Goal: Task Accomplishment & Management: Manage account settings

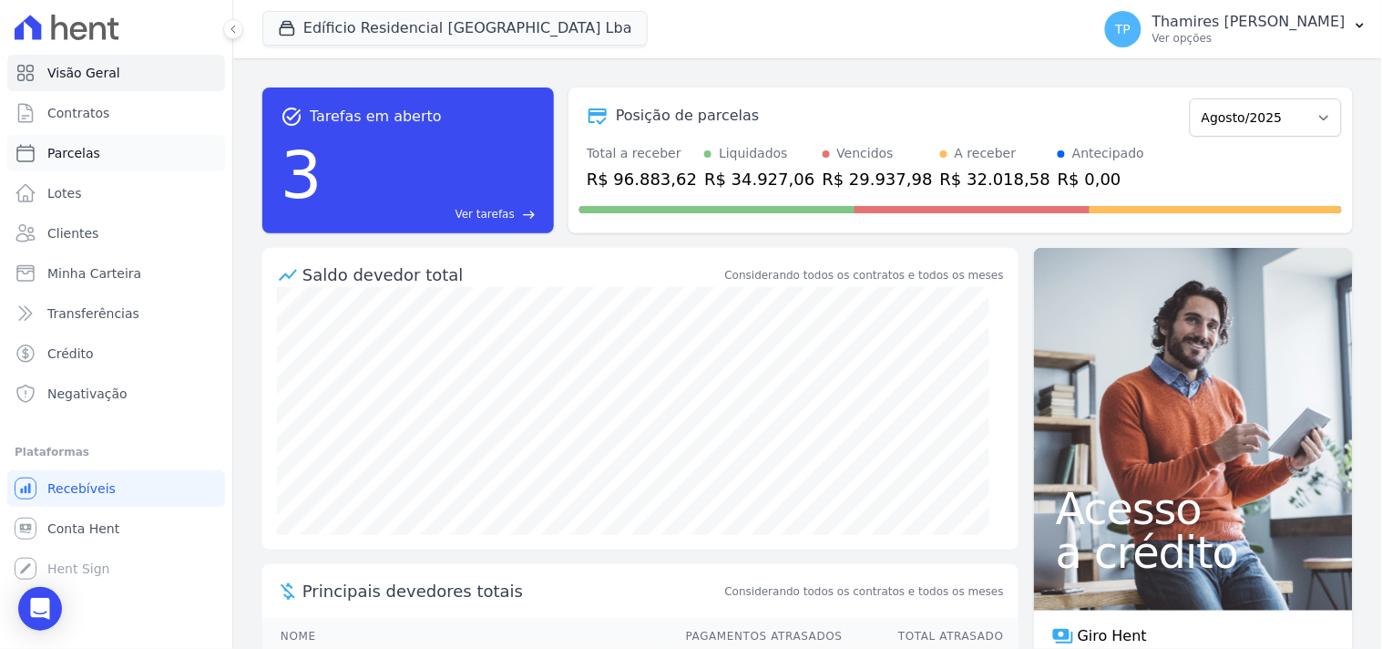
click at [94, 164] on link "Parcelas" at bounding box center [116, 153] width 218 height 36
select select
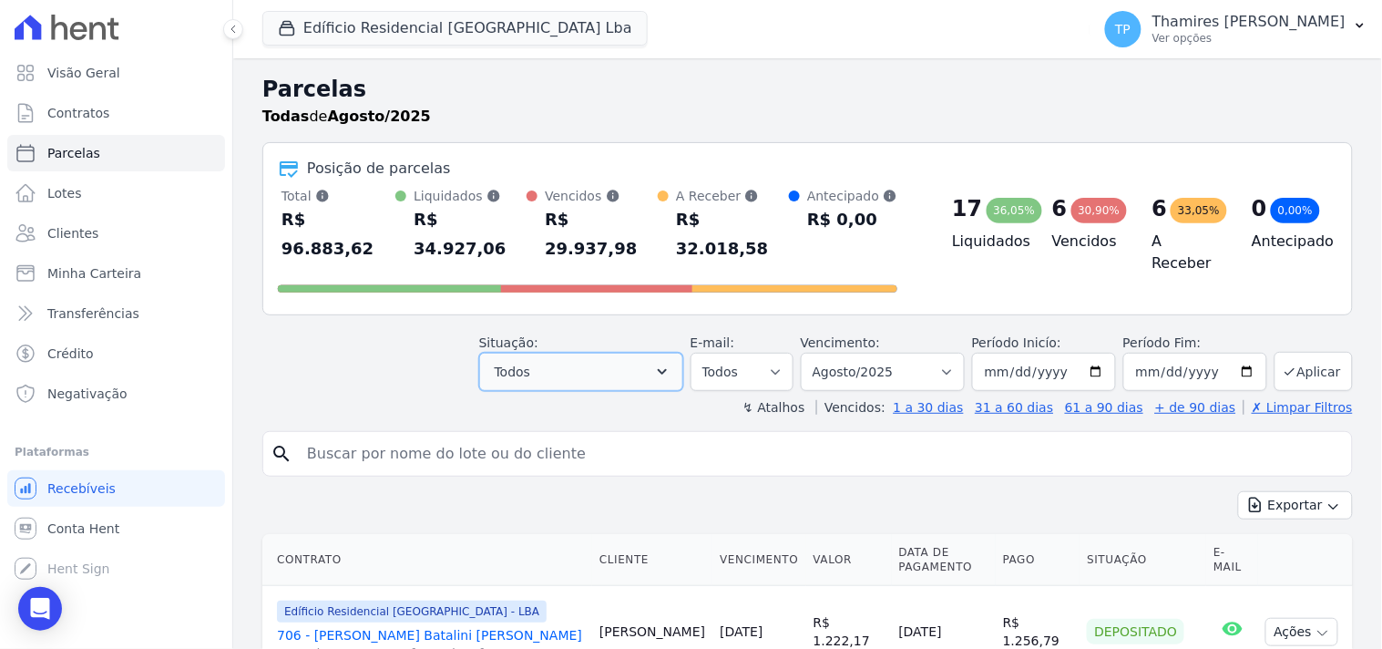
click at [551, 353] on button "Todos" at bounding box center [581, 372] width 204 height 38
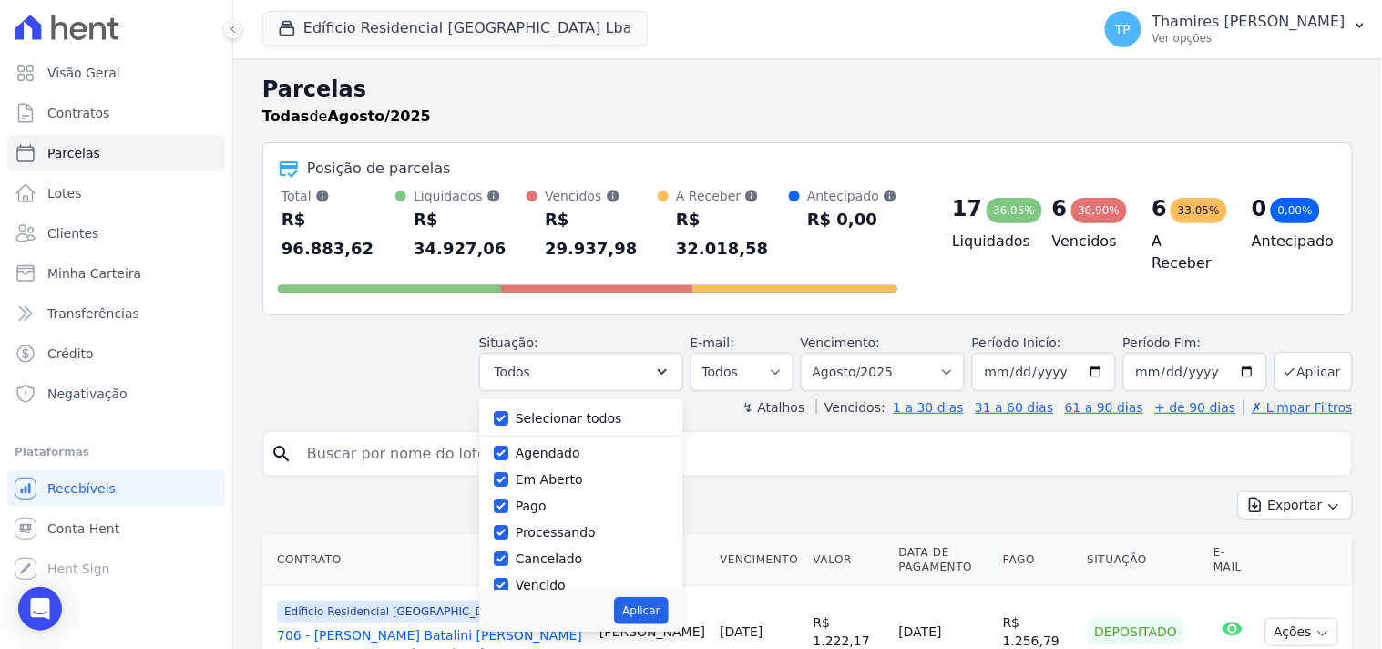
click at [550, 405] on div "Selecionar todos" at bounding box center [581, 418] width 175 height 26
click at [560, 411] on label "Selecionar todos" at bounding box center [569, 418] width 107 height 15
click at [508, 411] on input "Selecionar todos" at bounding box center [501, 418] width 15 height 15
checkbox input "false"
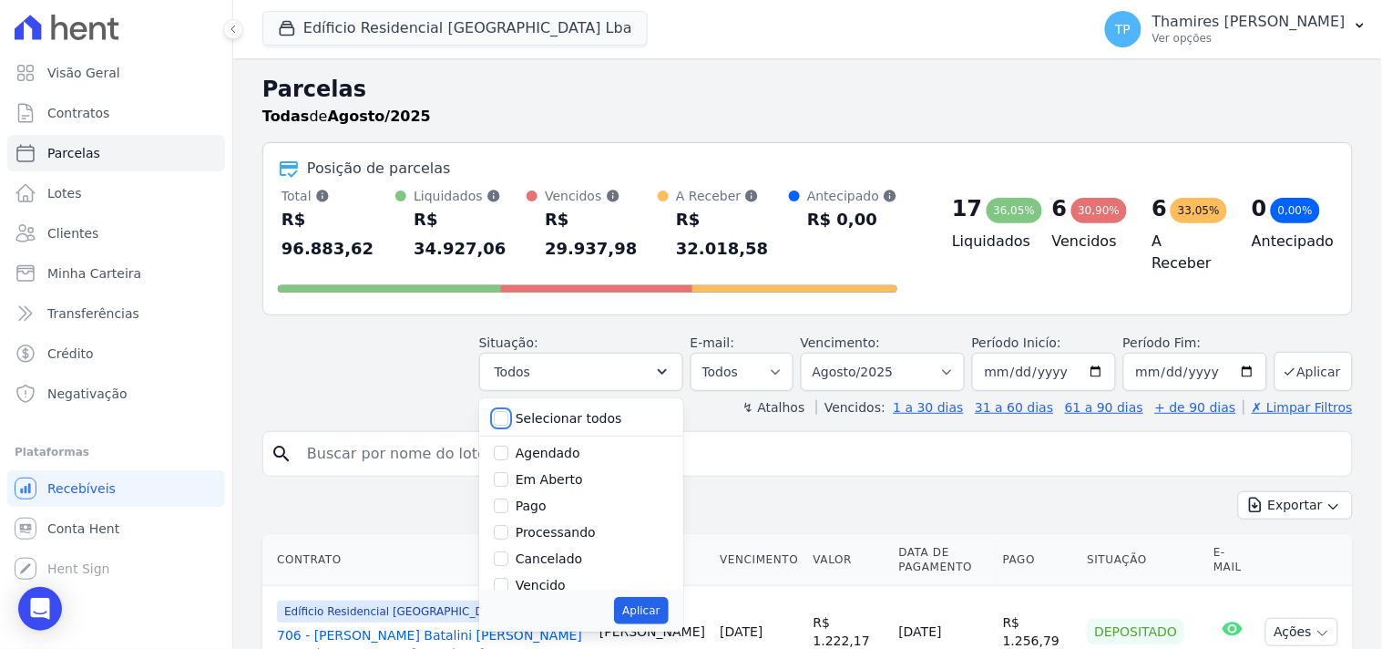
checkbox input "false"
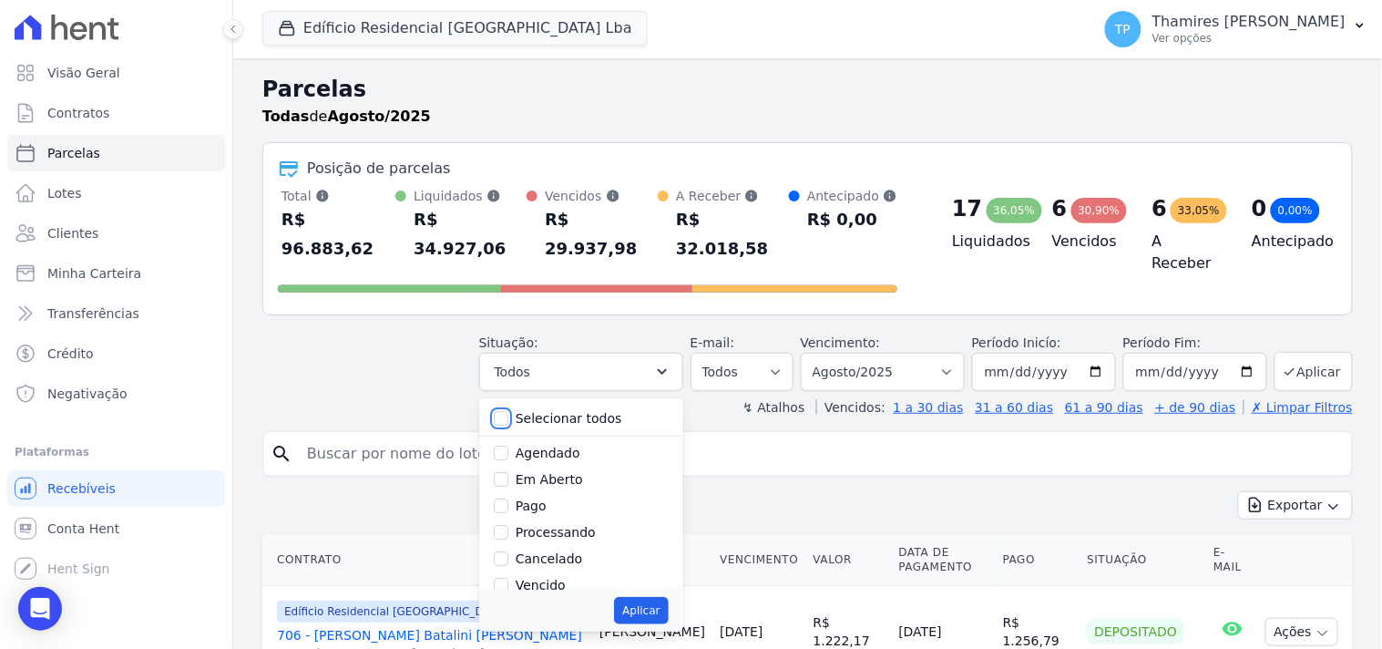
checkbox input "false"
click at [547, 498] on label "Pago" at bounding box center [531, 505] width 31 height 15
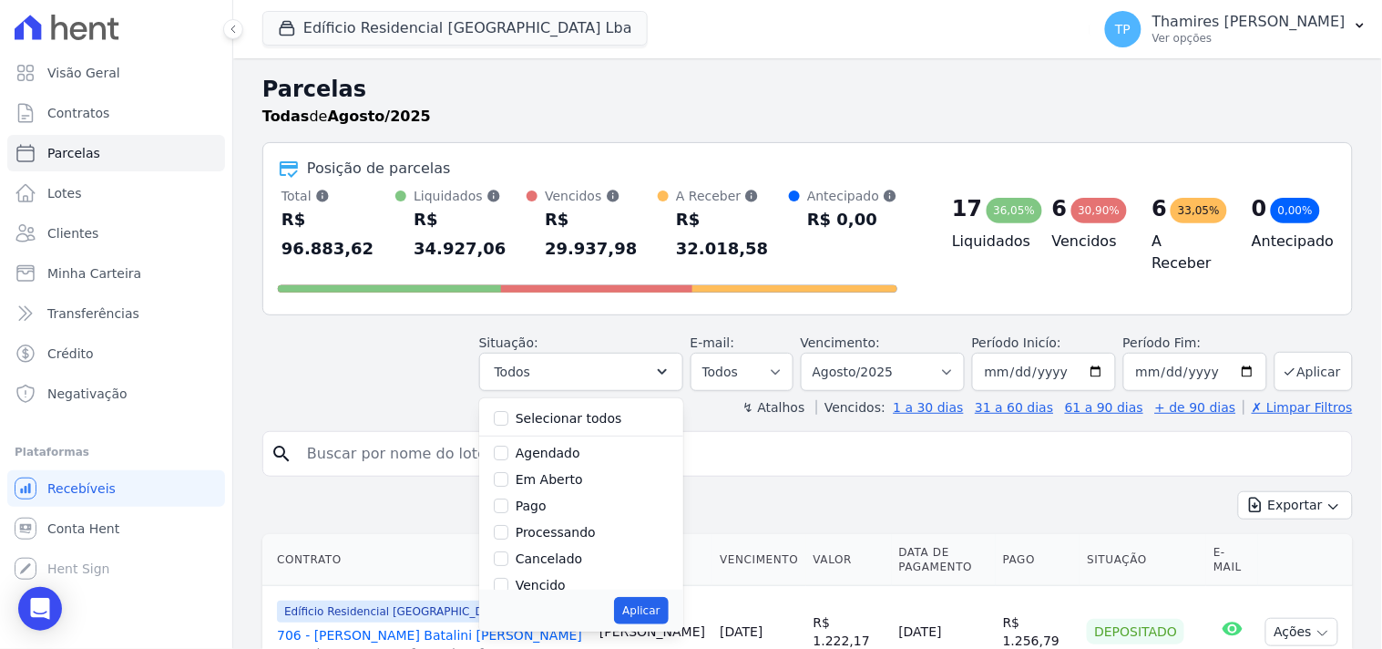
click at [508, 498] on input "Pago" at bounding box center [501, 505] width 15 height 15
checkbox input "true"
click at [645, 597] on button "Aplicar" at bounding box center [641, 610] width 54 height 27
select select "paid"
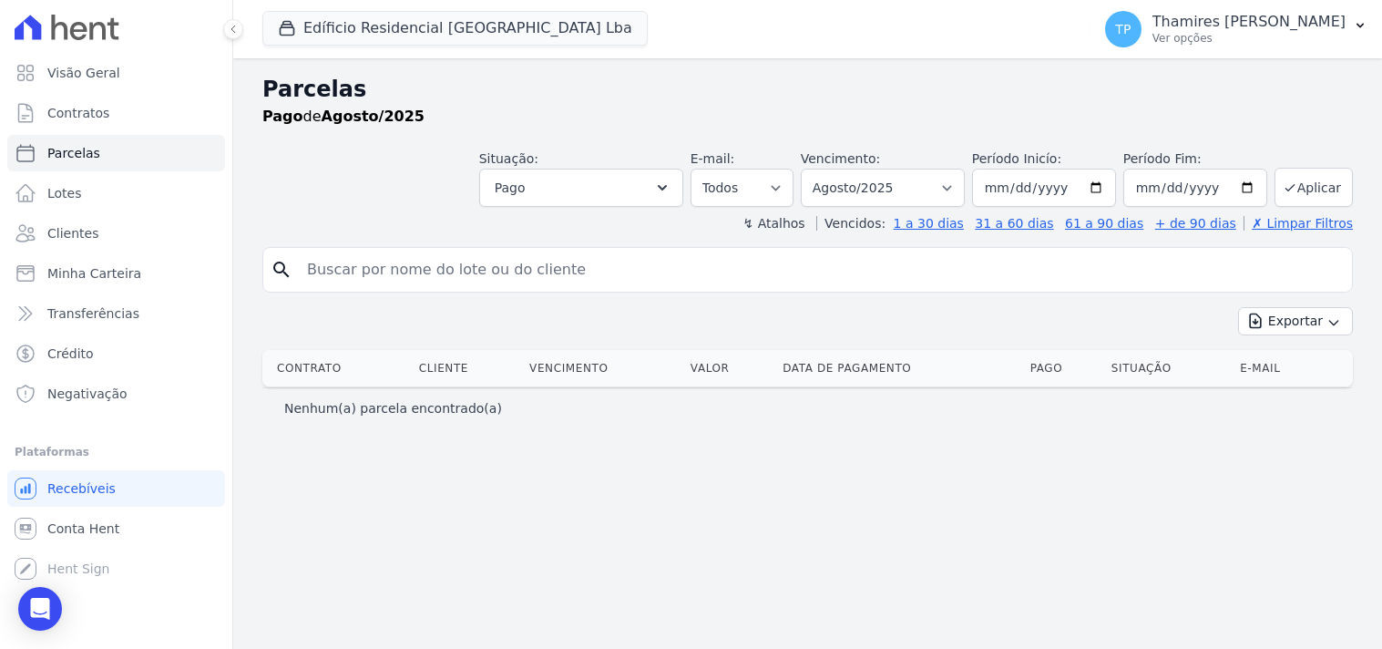
select select
click at [120, 151] on link "Parcelas" at bounding box center [116, 153] width 218 height 36
select select
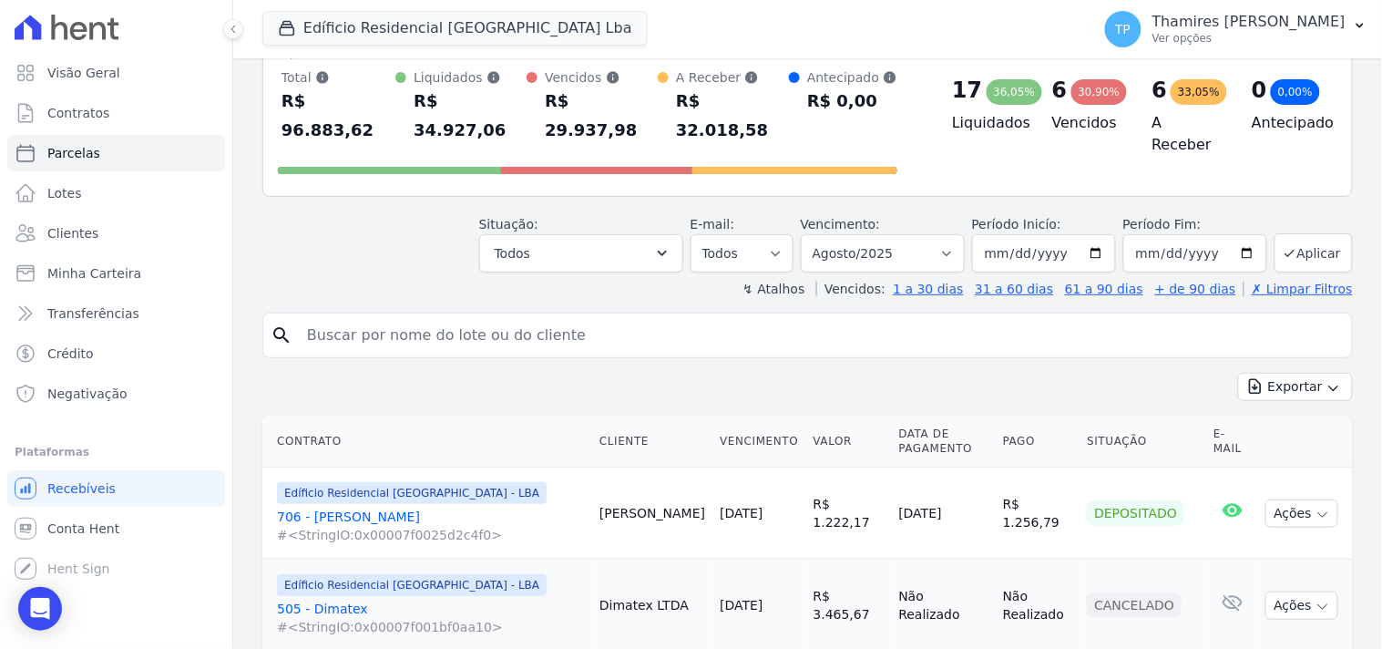
scroll to position [101, 0]
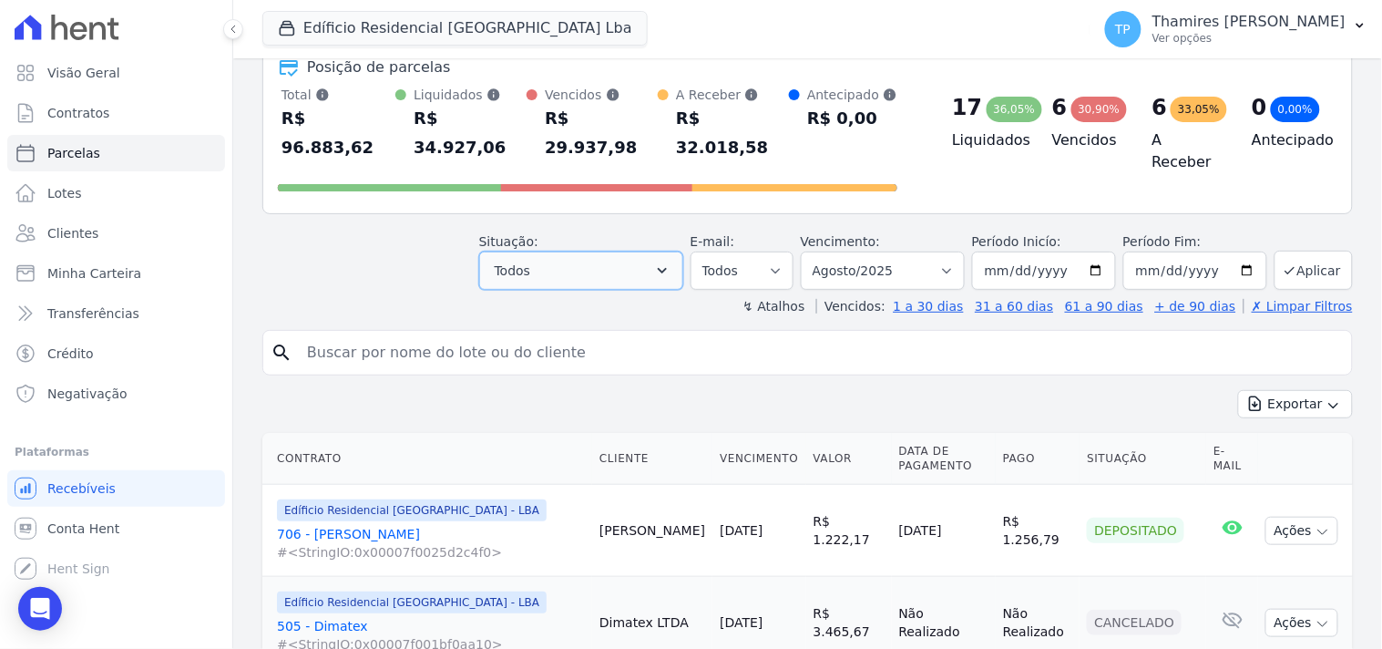
click at [610, 251] on button "Todos" at bounding box center [581, 270] width 204 height 38
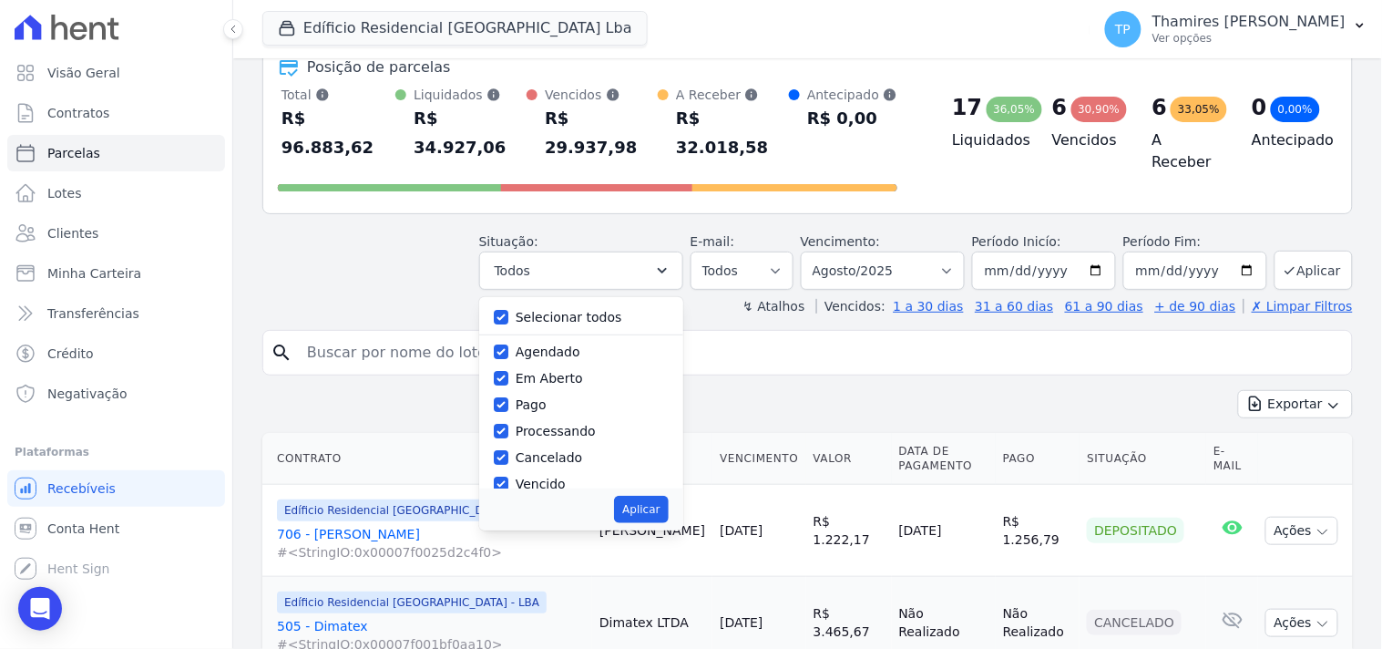
click at [603, 310] on label "Selecionar todos" at bounding box center [569, 317] width 107 height 15
click at [508, 310] on input "Selecionar todos" at bounding box center [501, 317] width 15 height 15
checkbox input "false"
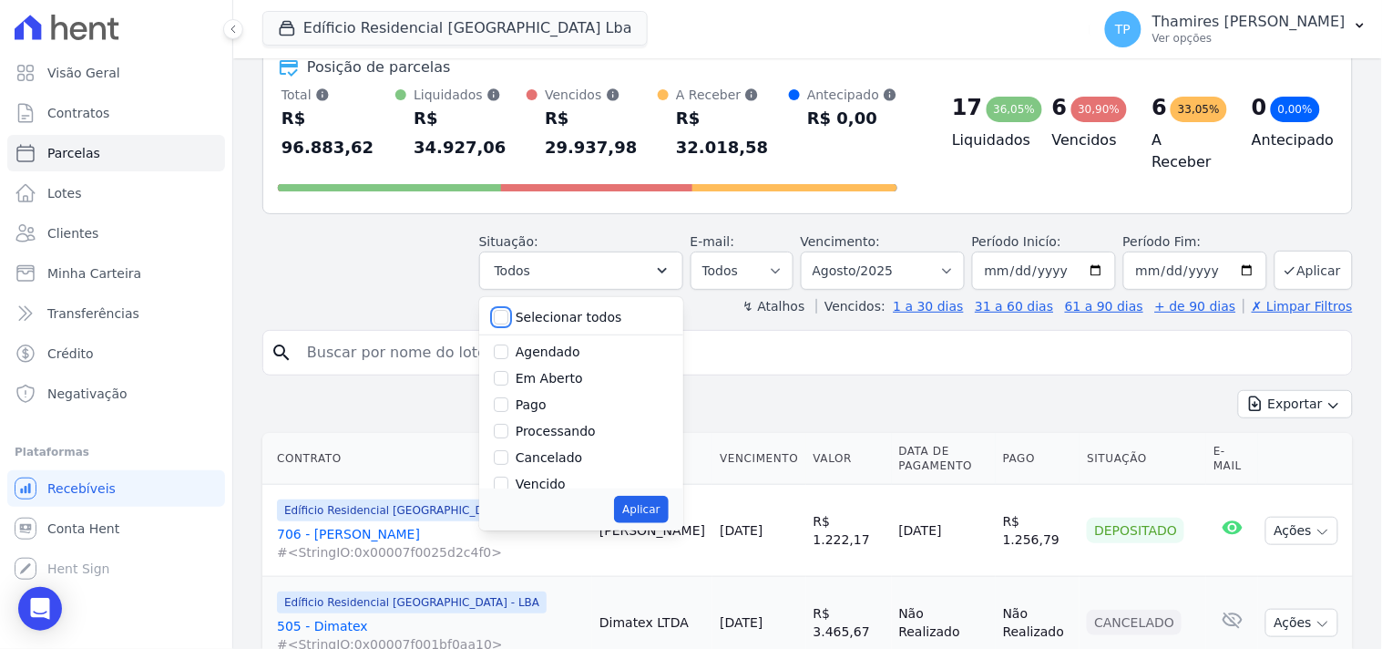
checkbox input "false"
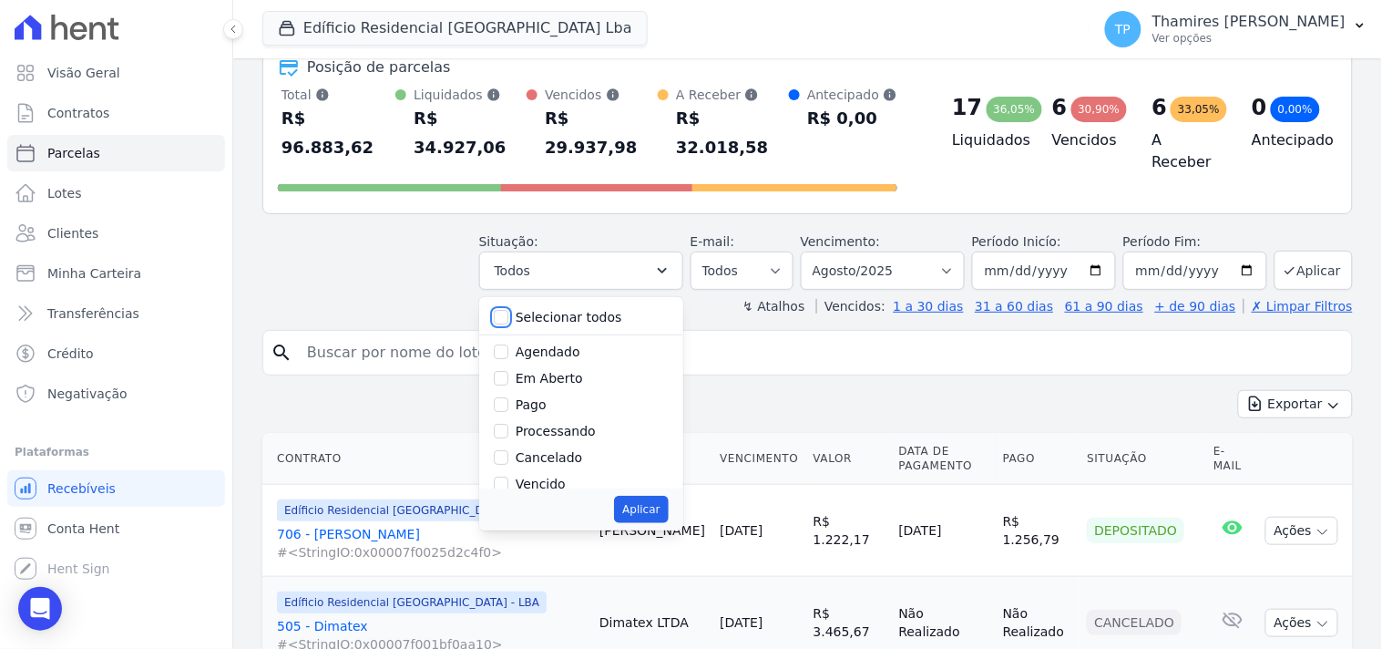
checkbox input "false"
click at [536, 397] on label "Pago" at bounding box center [531, 404] width 31 height 15
click at [508, 397] on input "Pago" at bounding box center [501, 404] width 15 height 15
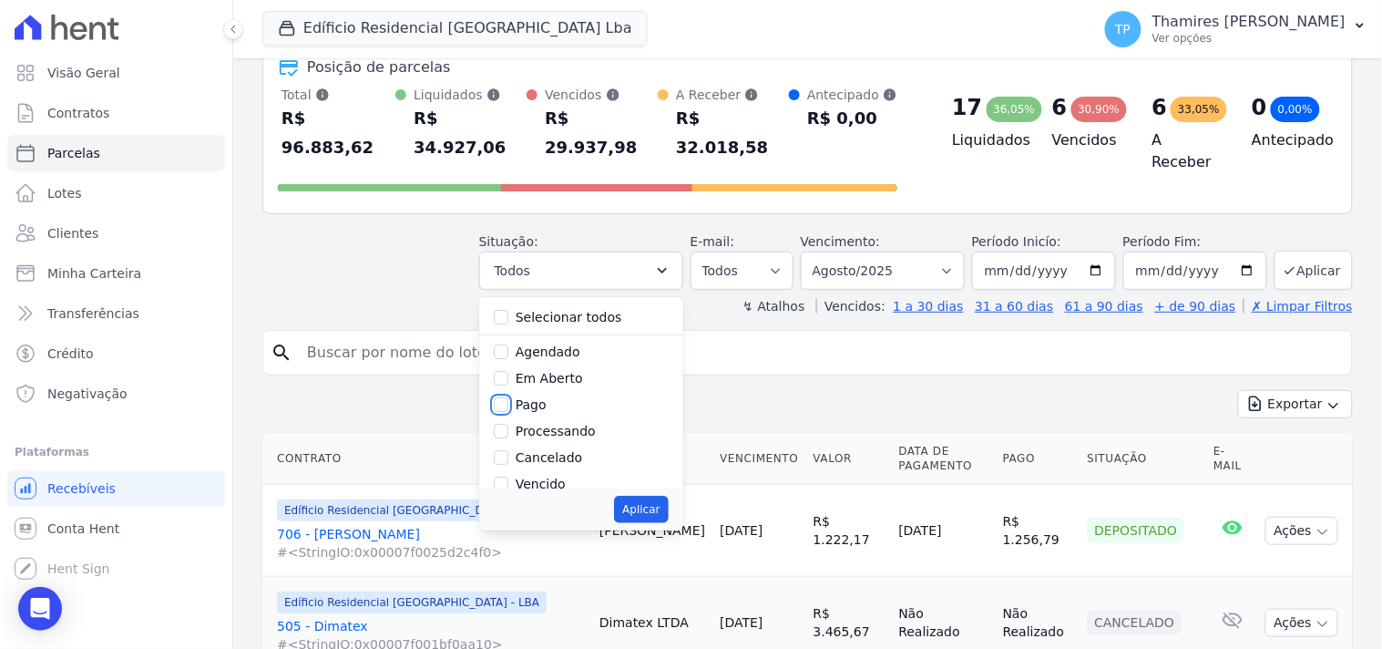
checkbox input "true"
click at [649, 496] on button "Aplicar" at bounding box center [641, 509] width 54 height 27
select select "paid"
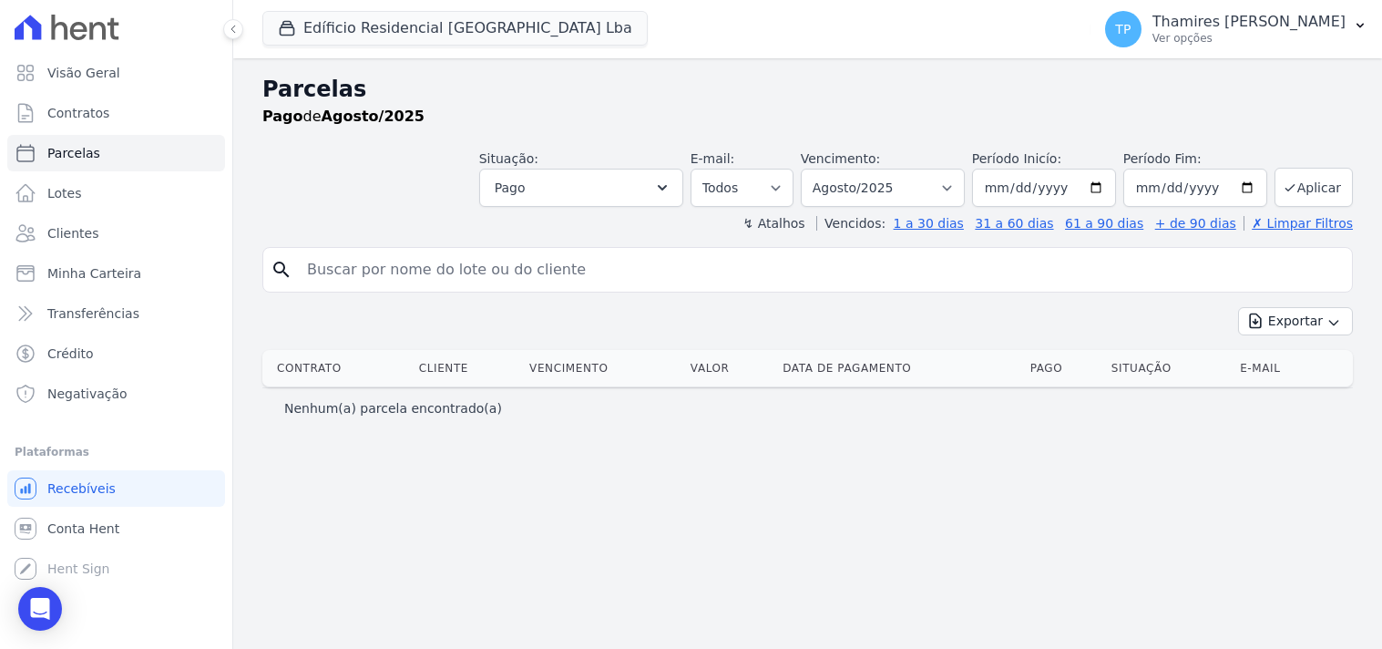
select select
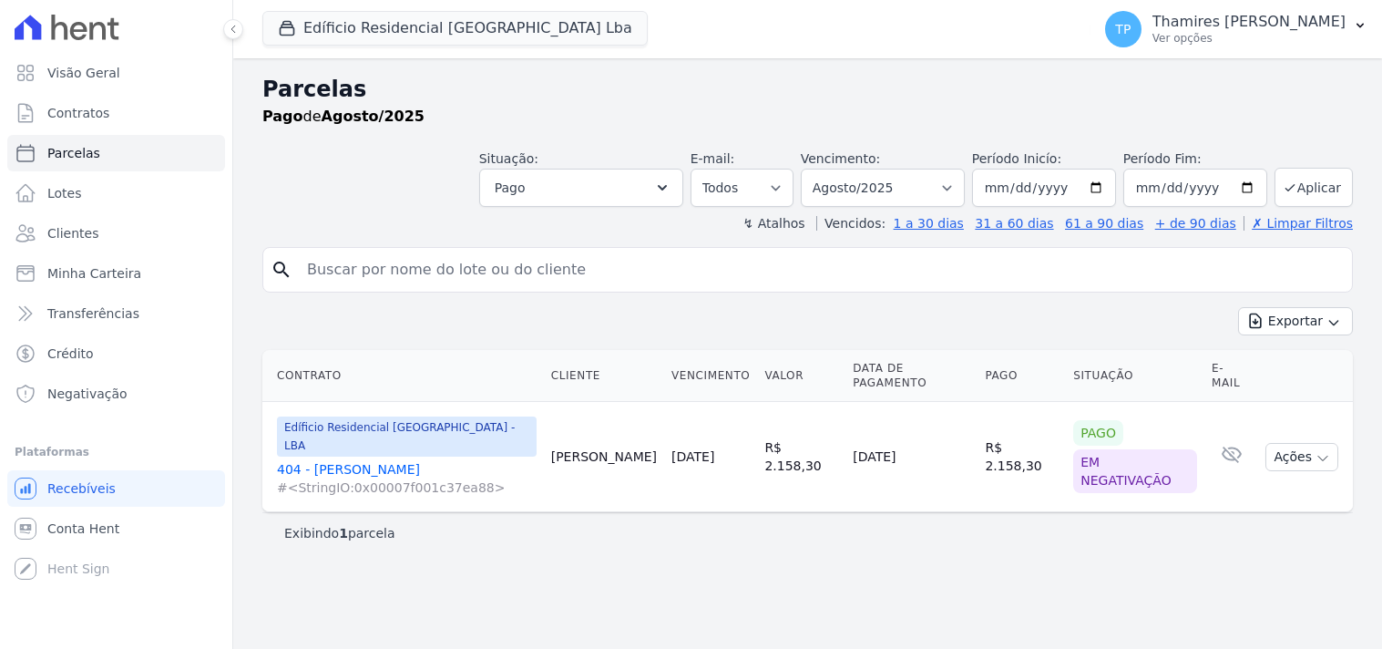
select select
click at [404, 460] on link "404 - Douglas Alexandre #<StringIO:0x00007f001c37ea88>" at bounding box center [407, 478] width 260 height 36
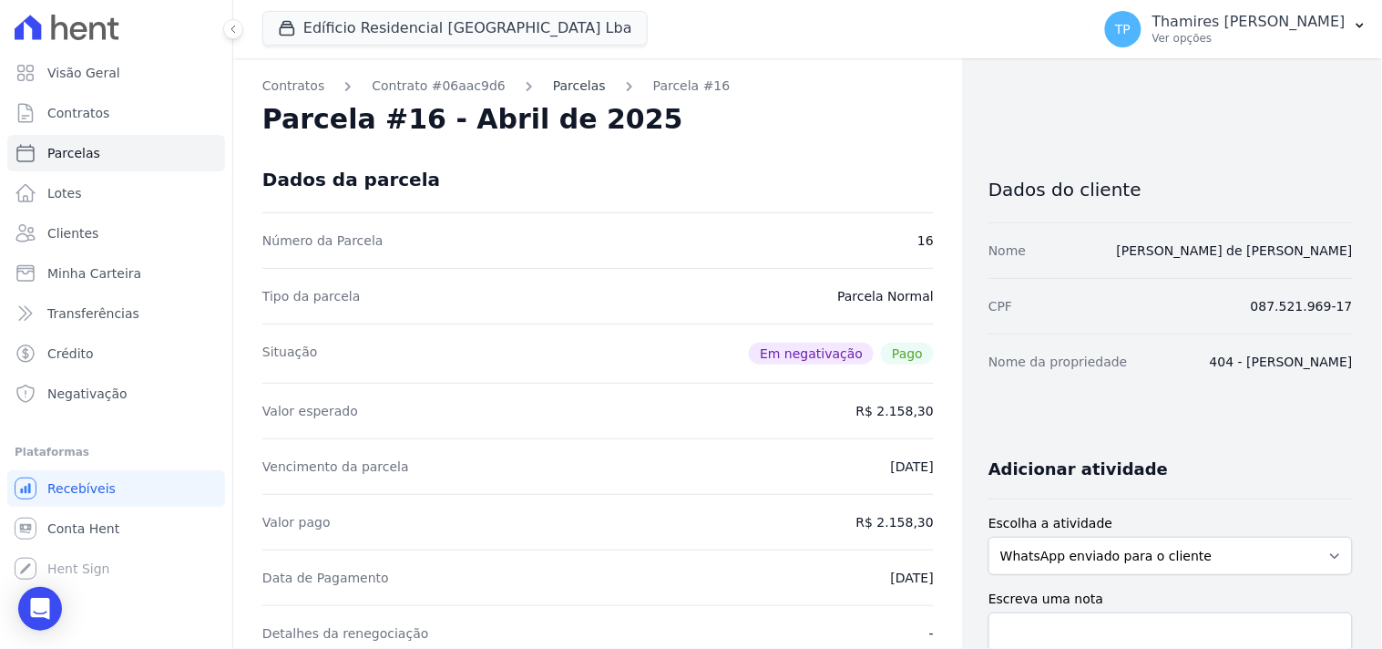
click at [553, 89] on link "Parcelas" at bounding box center [579, 86] width 53 height 19
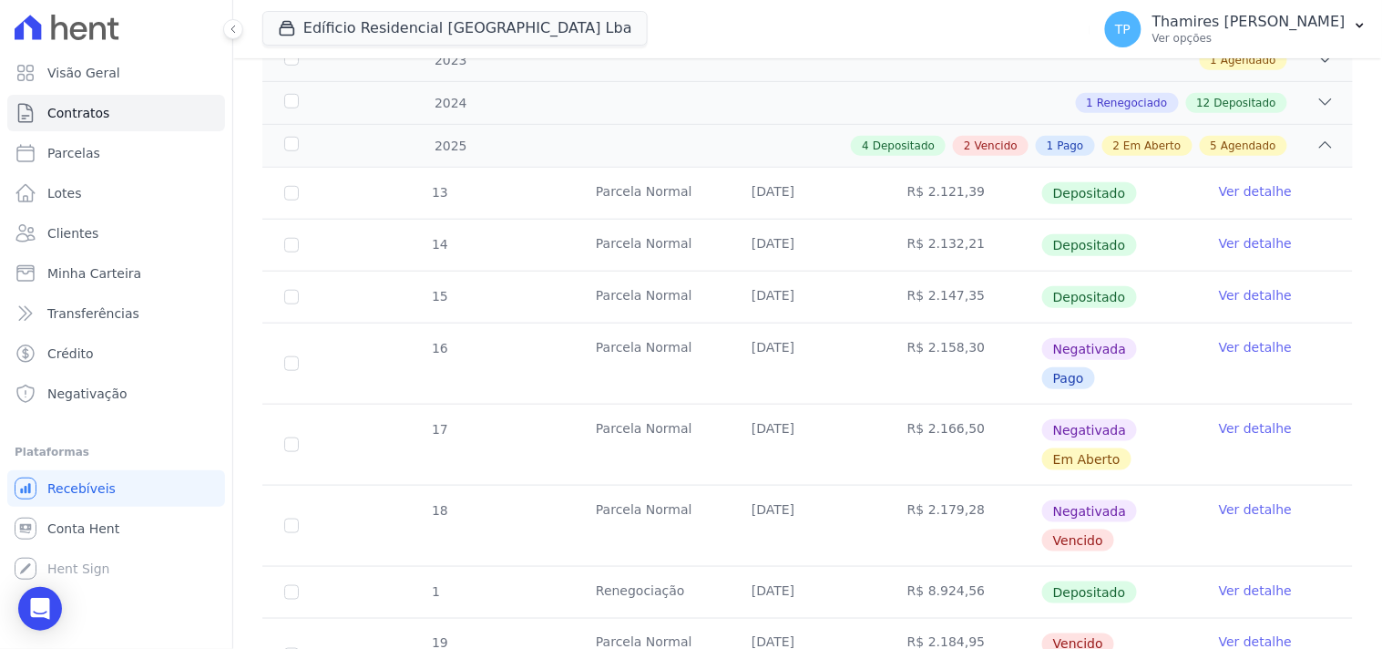
scroll to position [303, 0]
click at [1240, 350] on link "Ver detalhe" at bounding box center [1255, 346] width 73 height 18
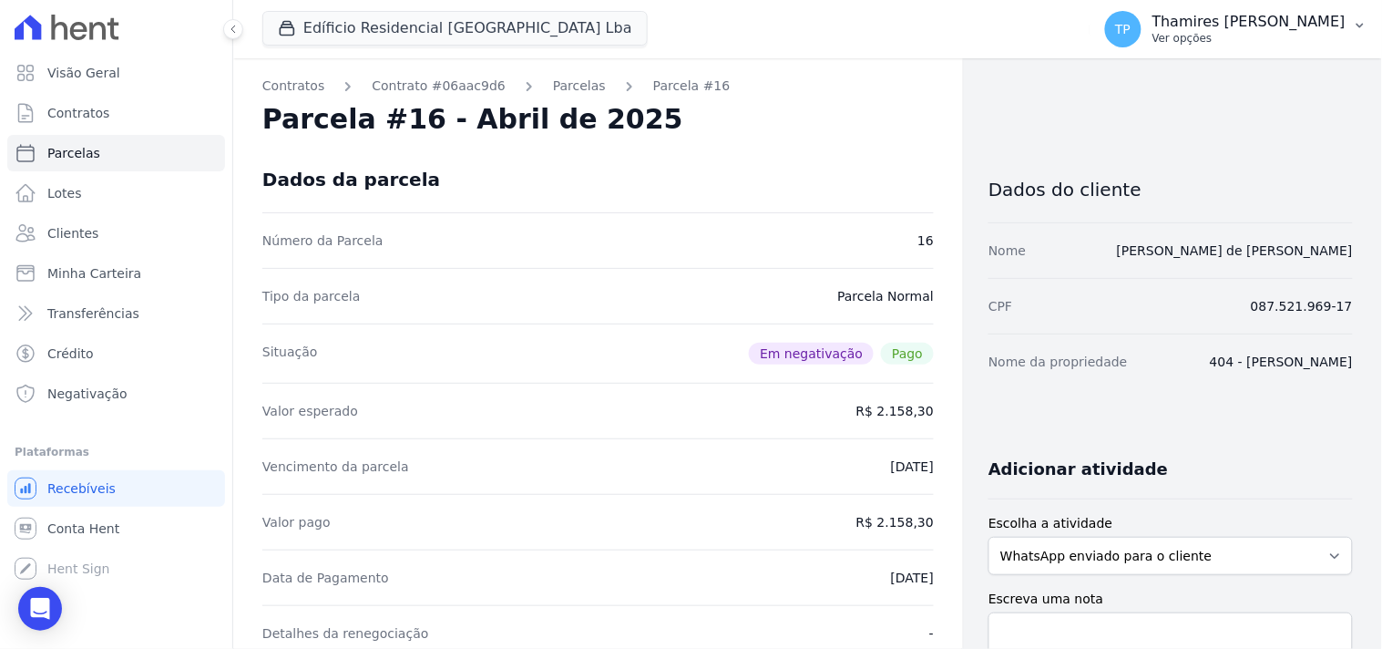
click at [1287, 33] on p "Ver opções" at bounding box center [1248, 38] width 193 height 15
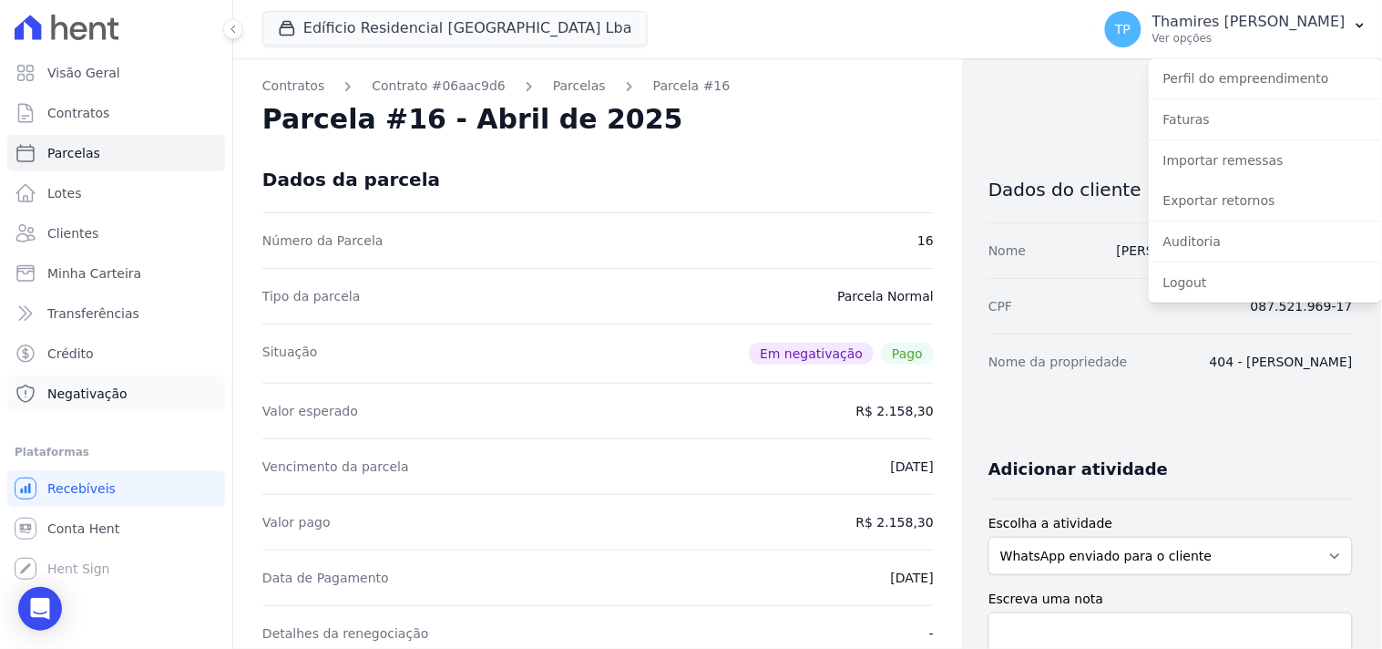
click at [74, 403] on link "Negativação" at bounding box center [116, 393] width 218 height 36
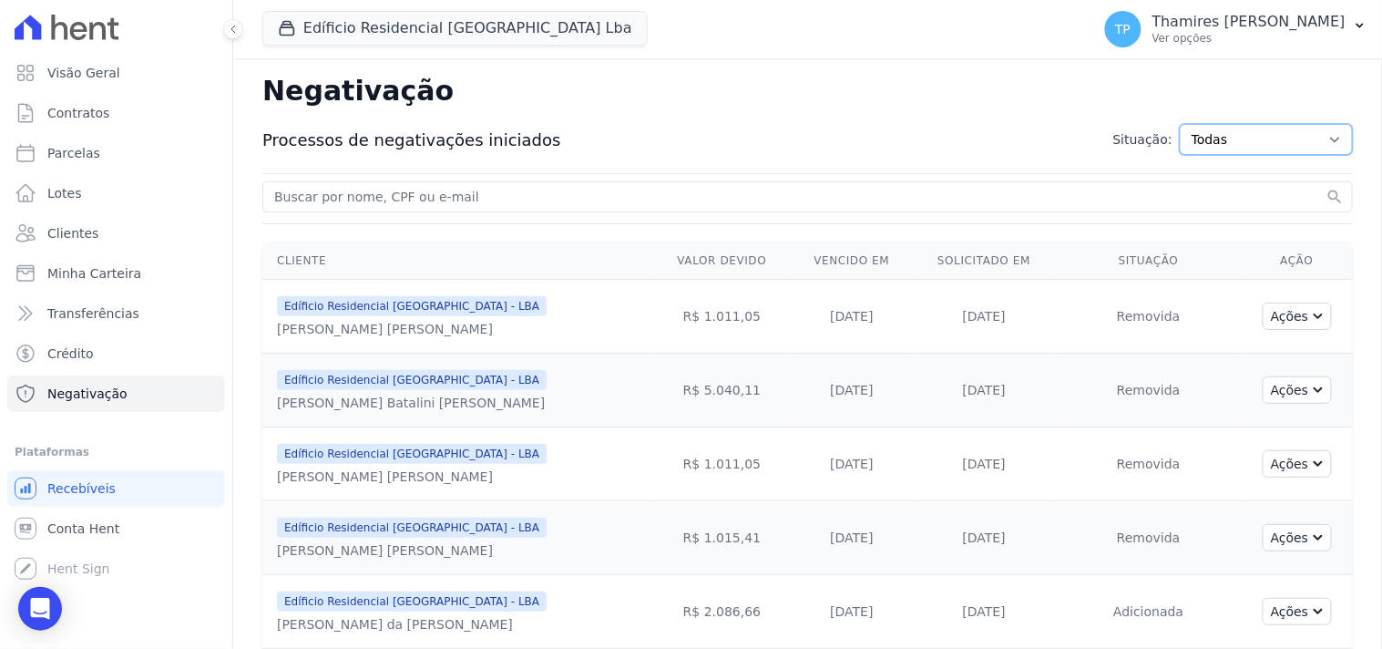
click at [1224, 135] on select "Todas Adição solicitada Adicionada Adição rejeitada Remoção solicitada Removida…" at bounding box center [1266, 139] width 173 height 31
select select "inclusion_successful"
click at [1180, 124] on select "Todas Adição solicitada Adicionada Adição rejeitada Remoção solicitada Removida…" at bounding box center [1266, 139] width 173 height 31
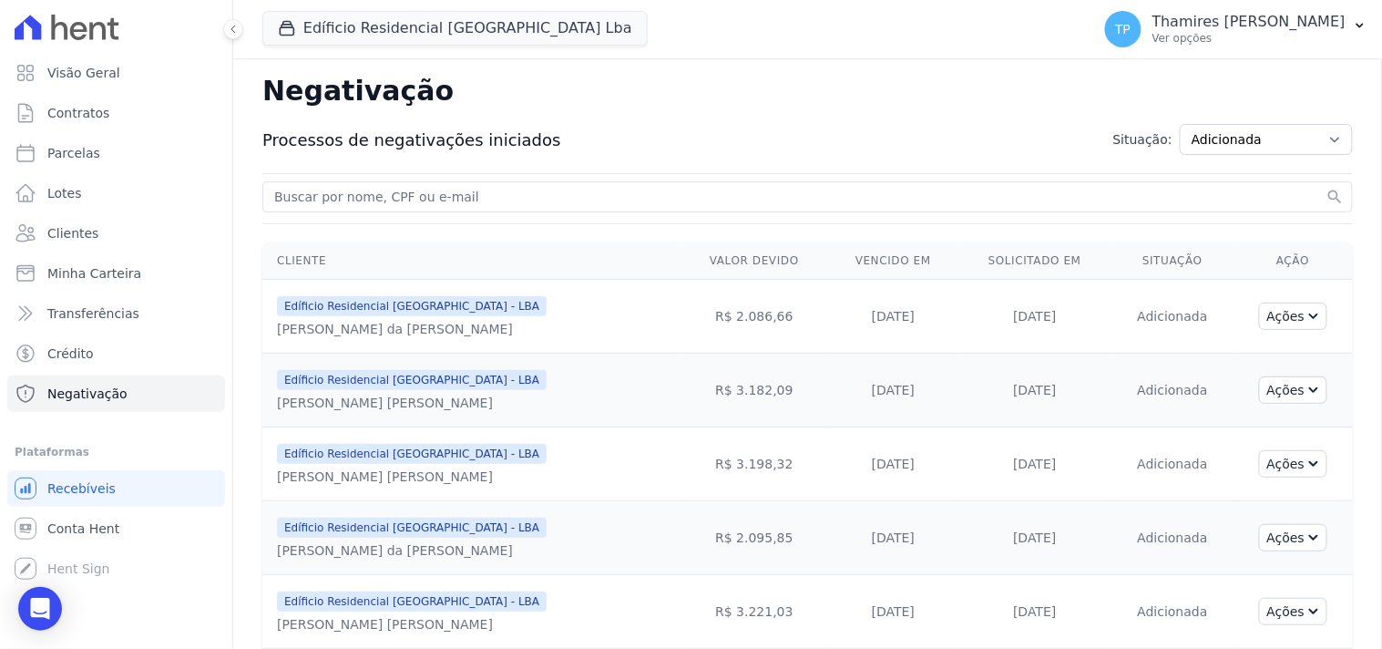
scroll to position [504, 0]
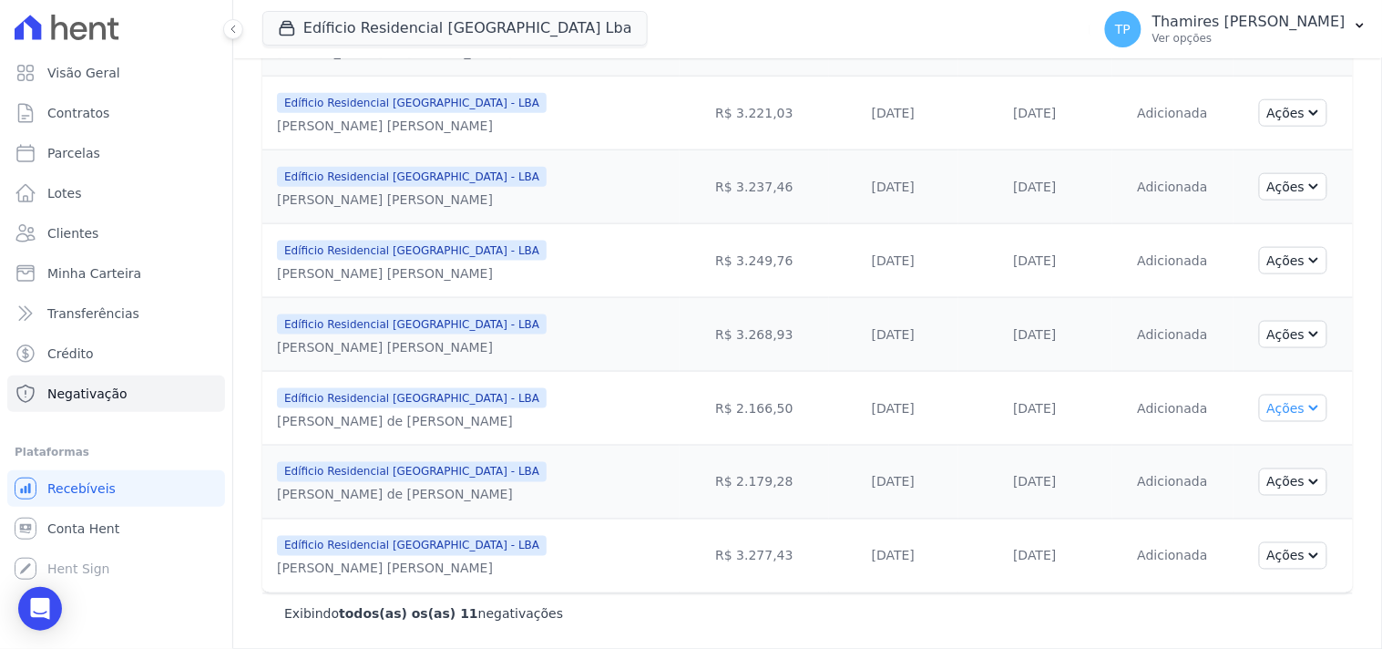
click at [1266, 413] on button "Ações" at bounding box center [1293, 407] width 69 height 27
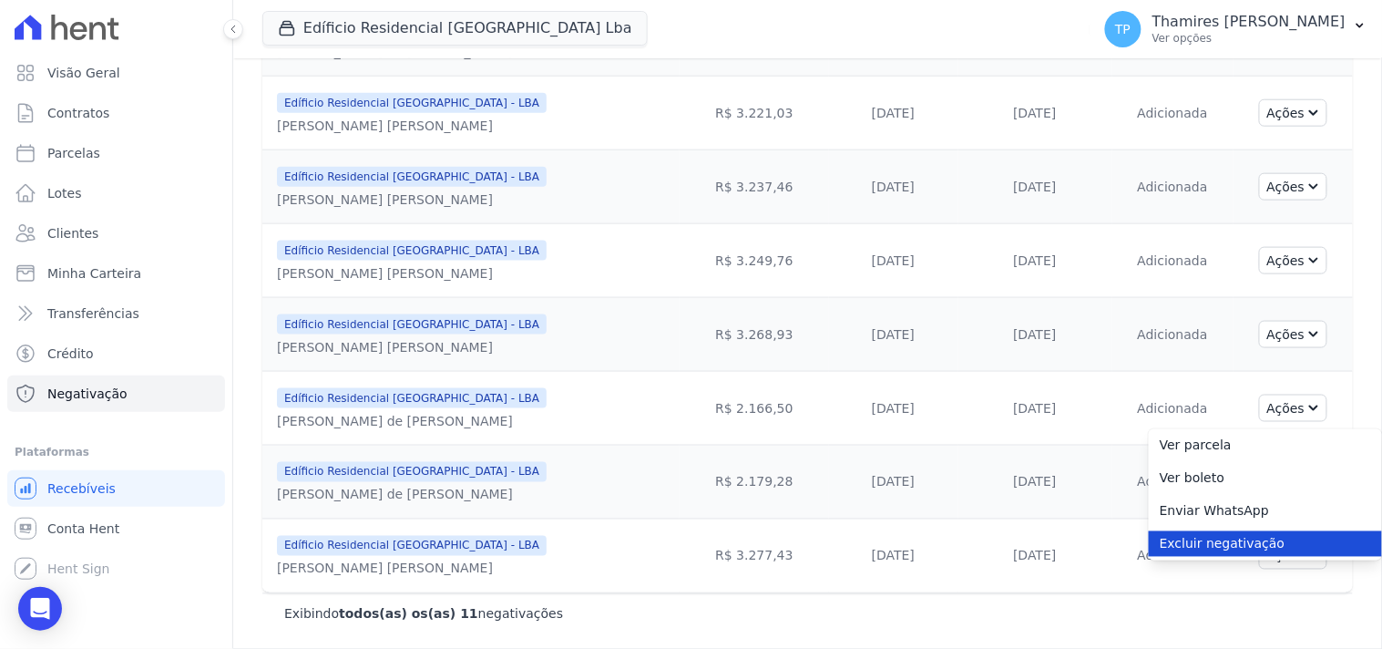
click at [1213, 544] on link "Excluir negativação" at bounding box center [1265, 544] width 233 height 26
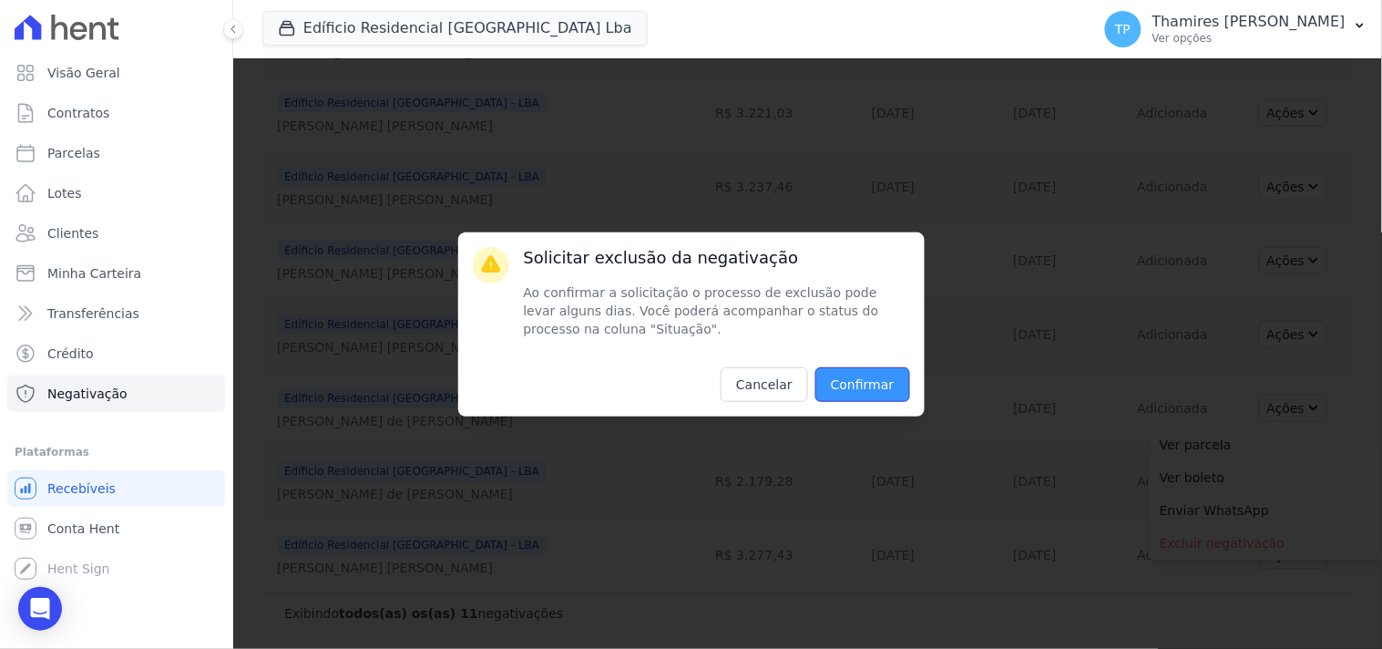
click at [864, 378] on input "Confirmar" at bounding box center [862, 384] width 95 height 35
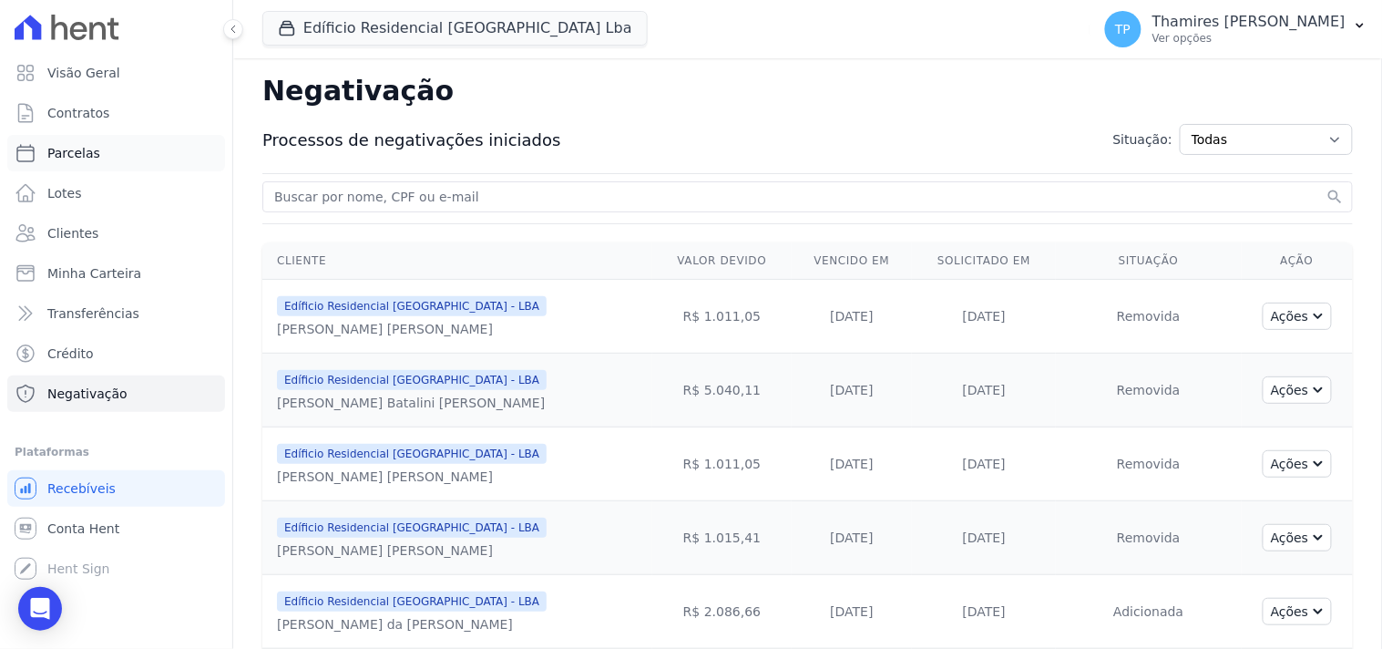
click at [96, 147] on link "Parcelas" at bounding box center [116, 153] width 218 height 36
select select
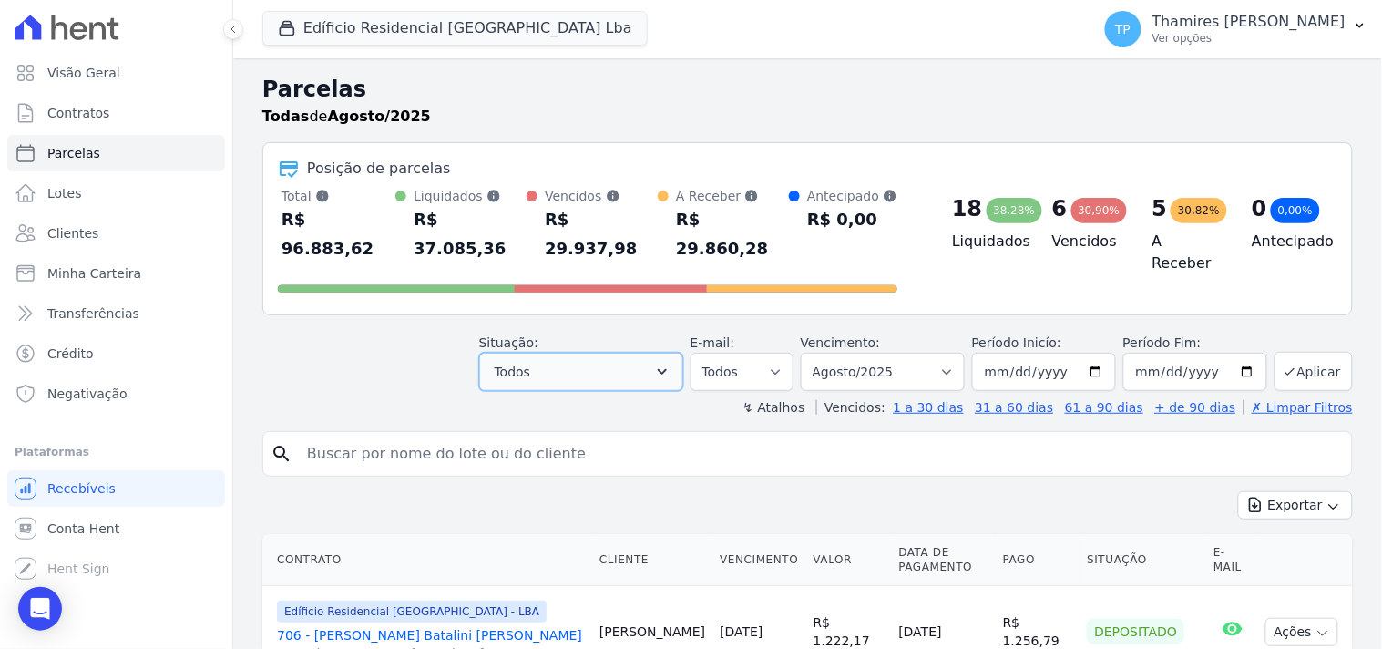
click at [619, 353] on button "Todos" at bounding box center [581, 372] width 204 height 38
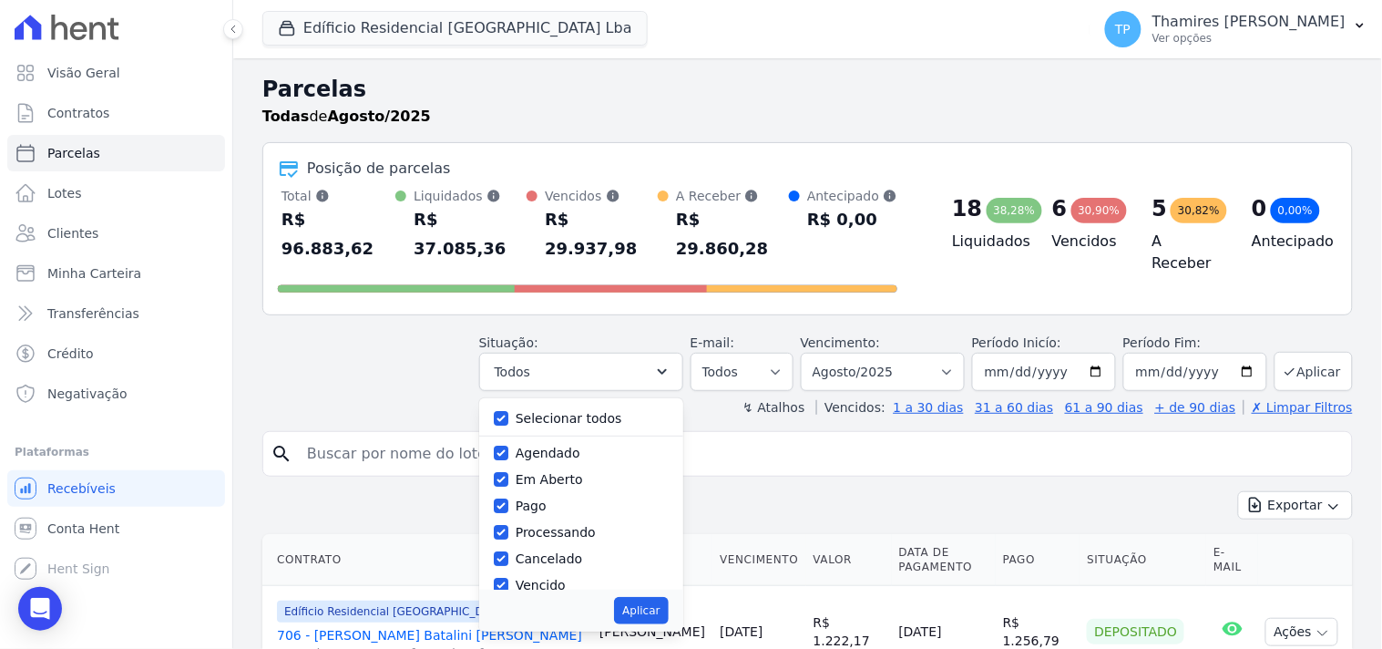
click at [581, 411] on label "Selecionar todos" at bounding box center [569, 418] width 107 height 15
click at [508, 411] on input "Selecionar todos" at bounding box center [501, 418] width 15 height 15
checkbox input "false"
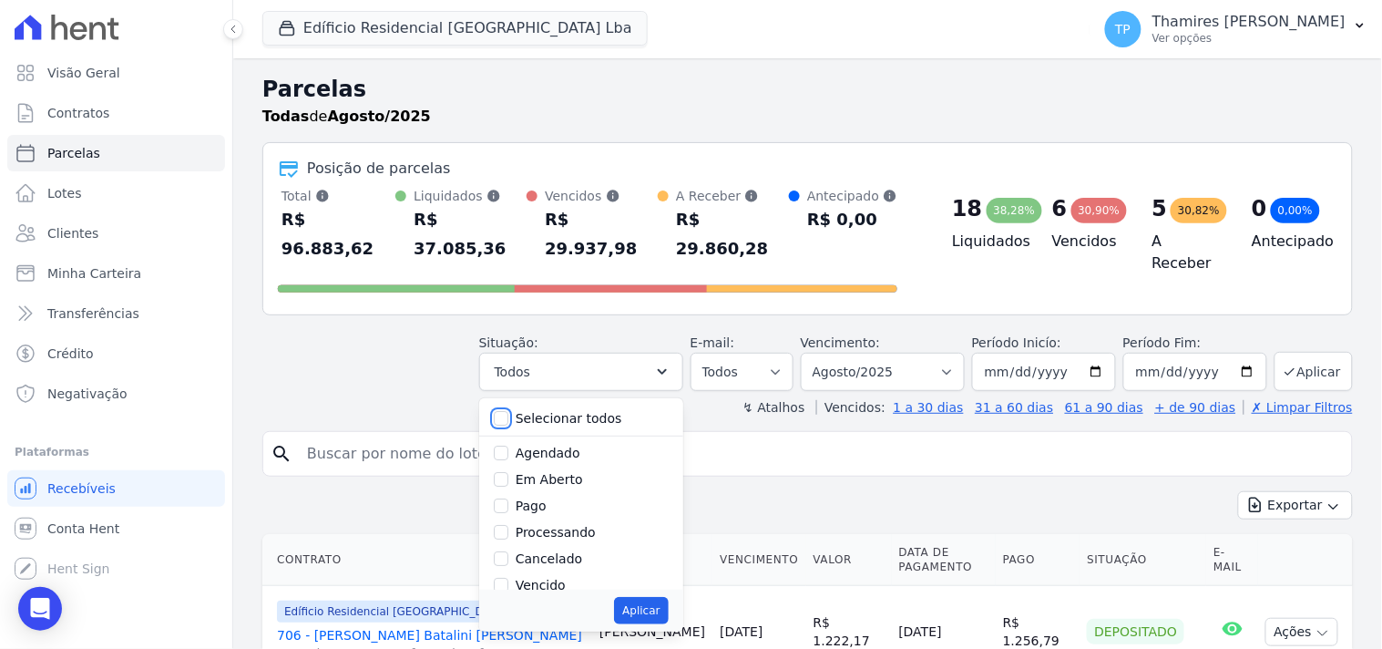
checkbox input "false"
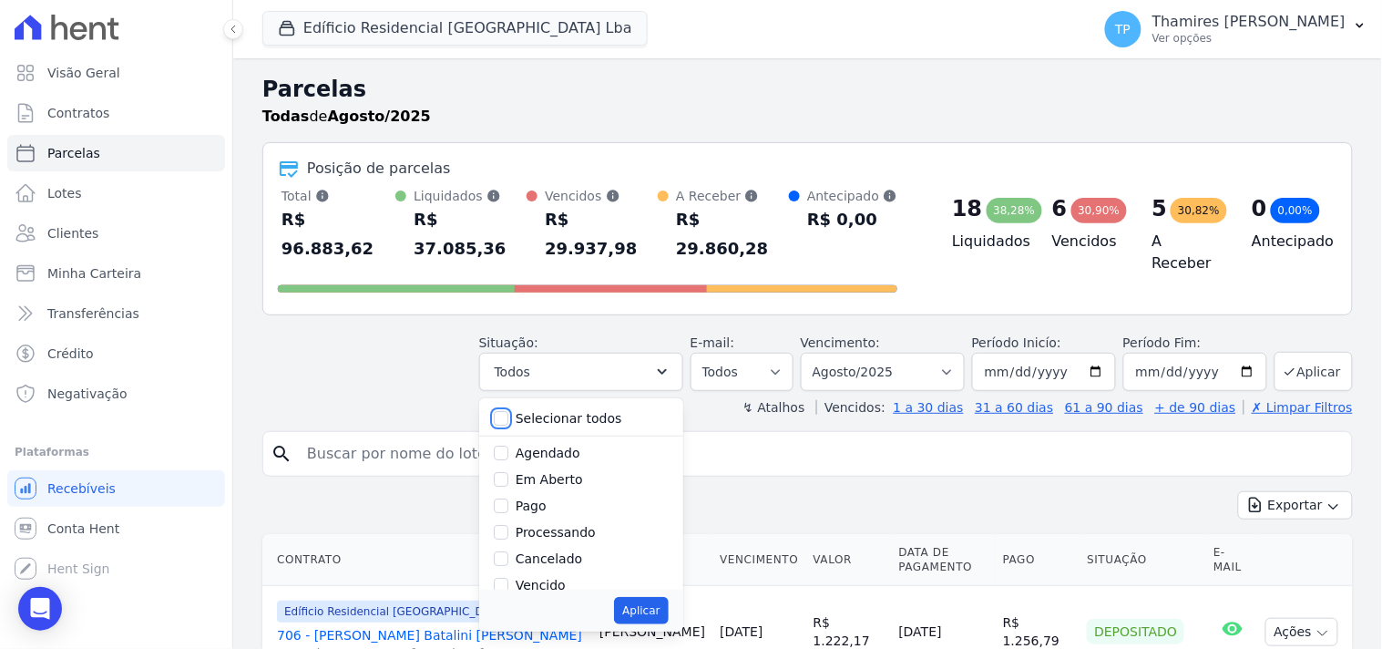
checkbox input "false"
click at [545, 498] on label "Pago" at bounding box center [531, 505] width 31 height 15
click at [508, 498] on input "Pago" at bounding box center [501, 505] width 15 height 15
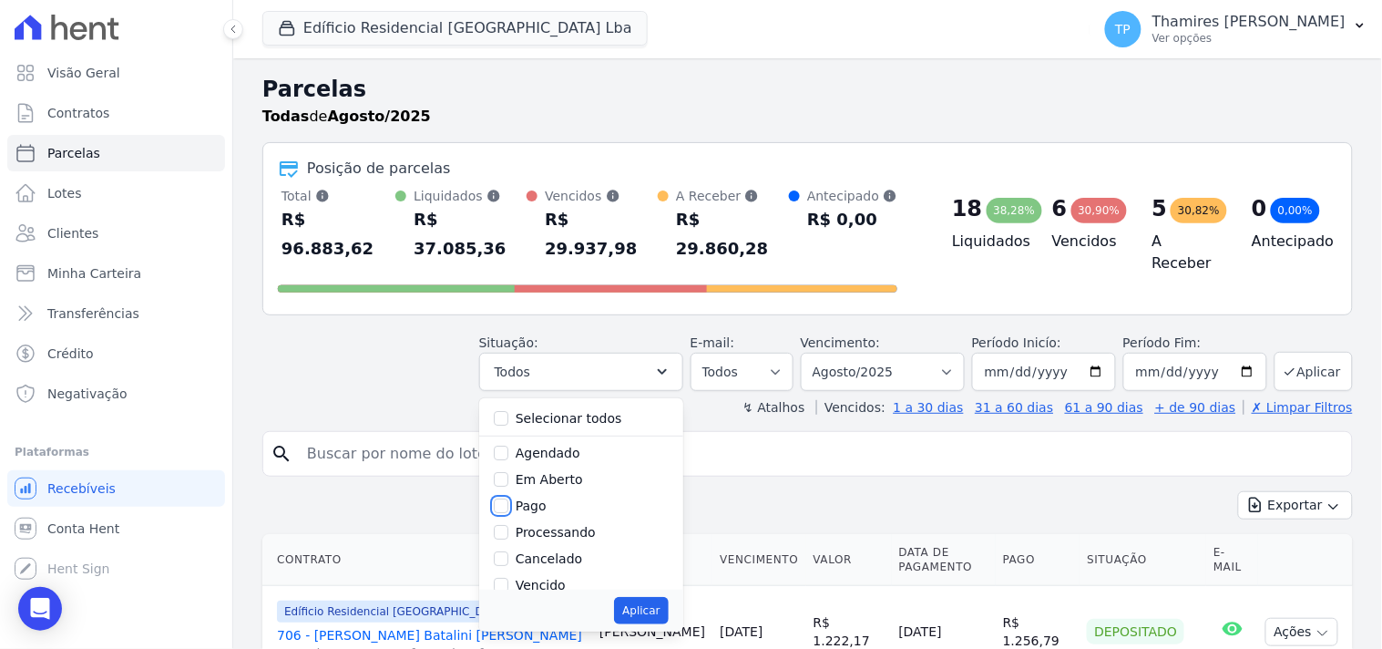
checkbox input "true"
click at [651, 597] on button "Aplicar" at bounding box center [641, 610] width 54 height 27
select select "paid"
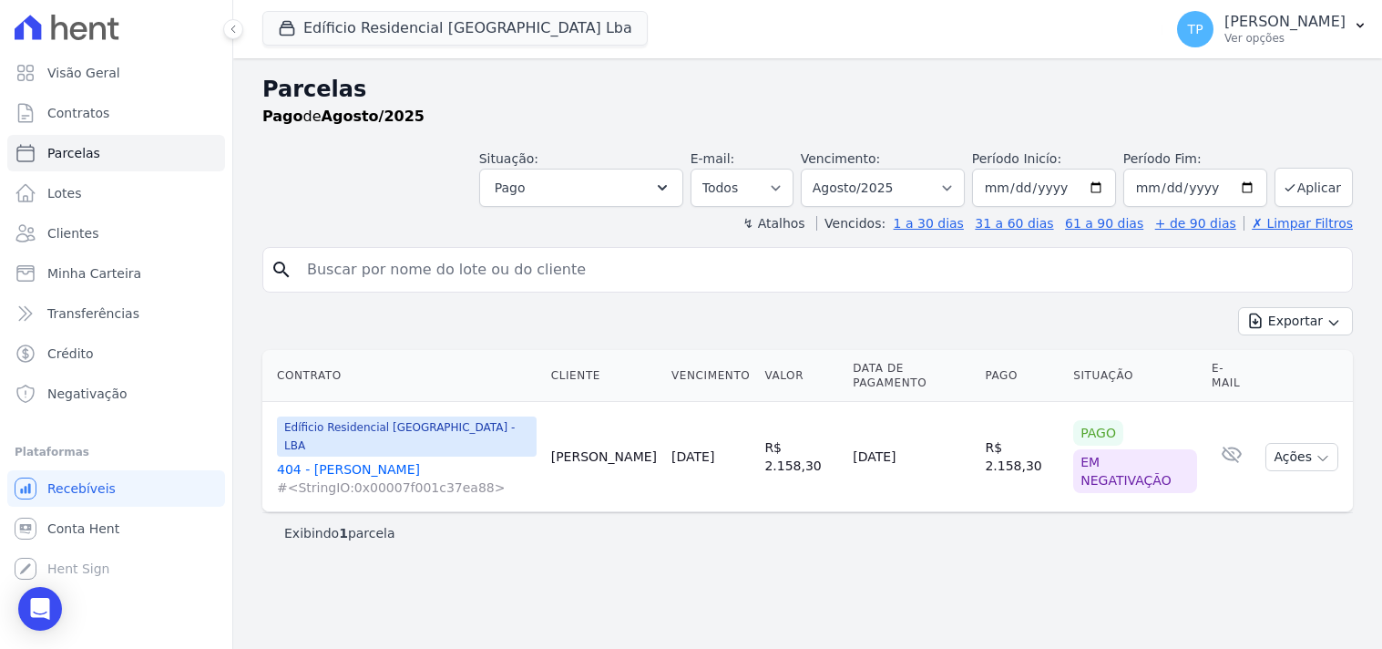
select select
